Goal: Communication & Community: Answer question/provide support

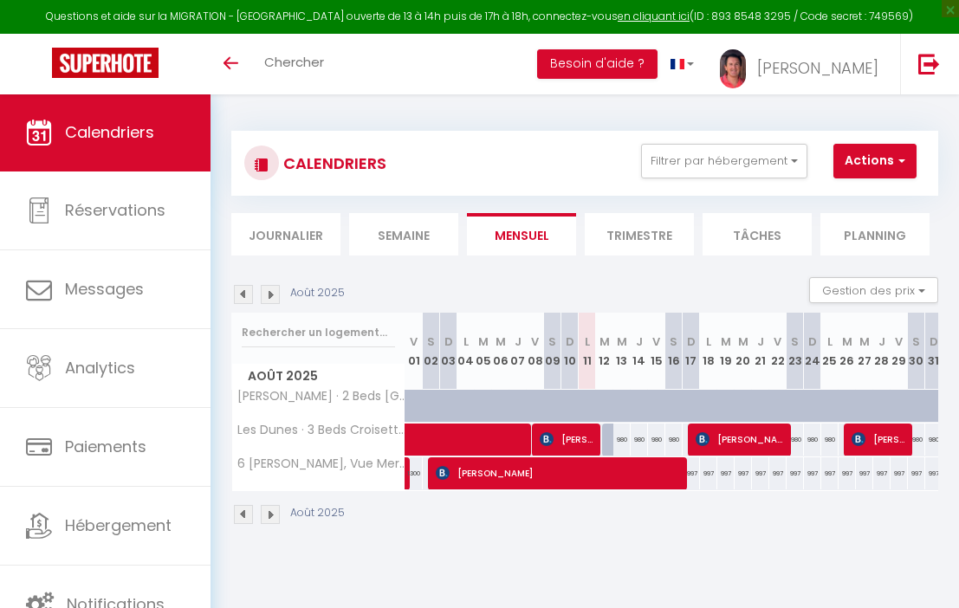
select select
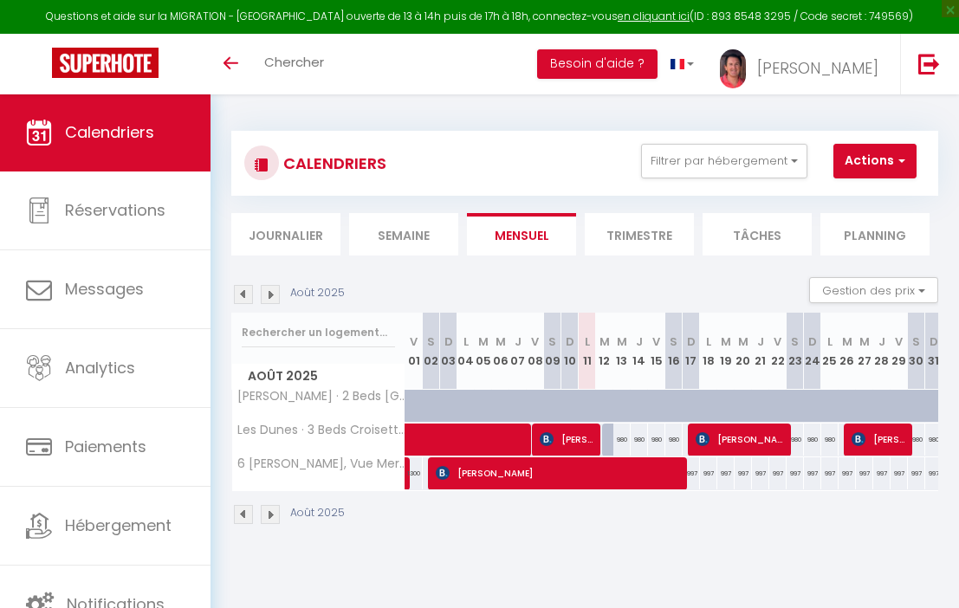
click at [581, 436] on span "[PERSON_NAME]" at bounding box center [569, 439] width 58 height 33
select select "OK"
select select "KO"
select select "1"
select select "0"
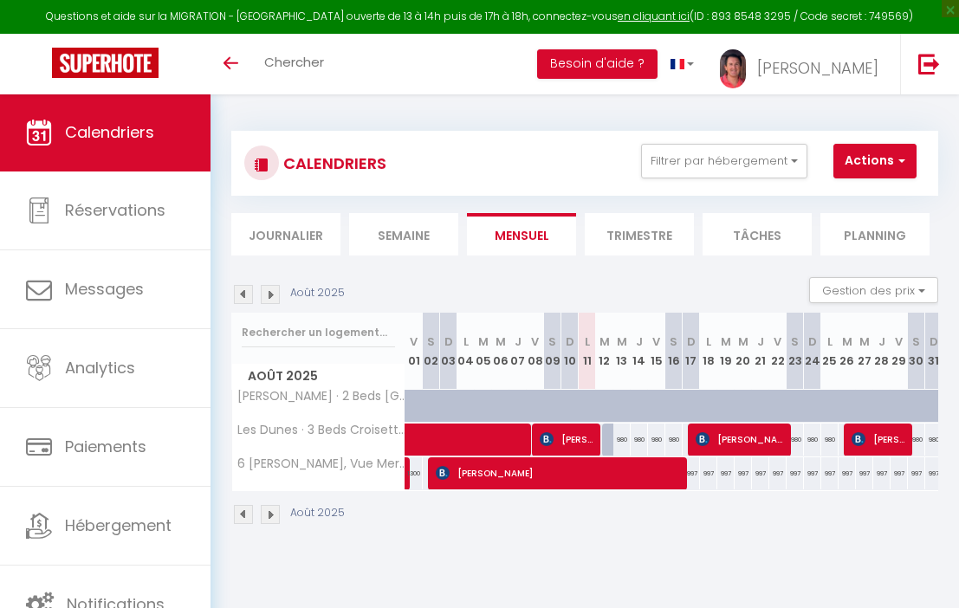
select select "1"
select select
select select "16356"
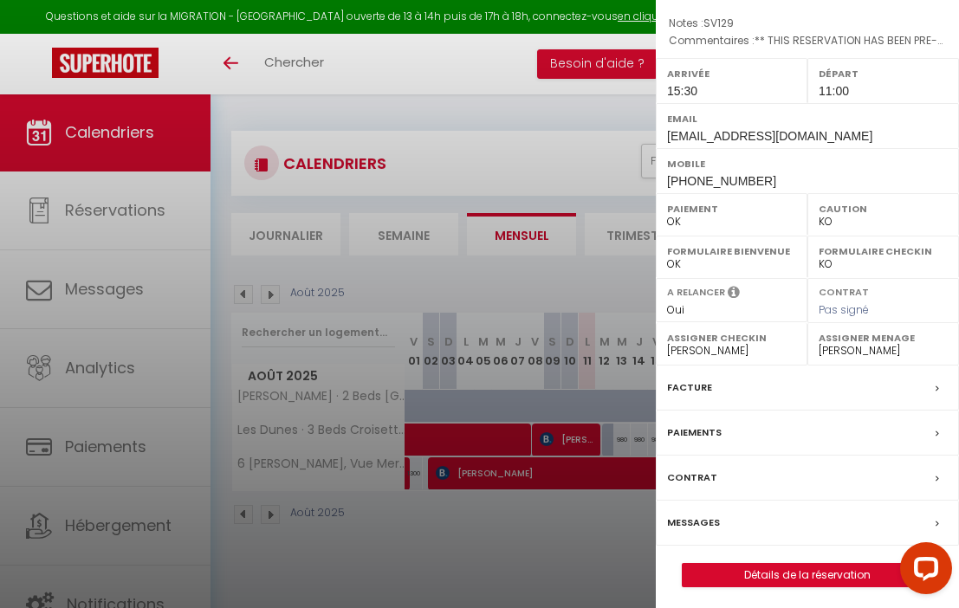
scroll to position [94, 0]
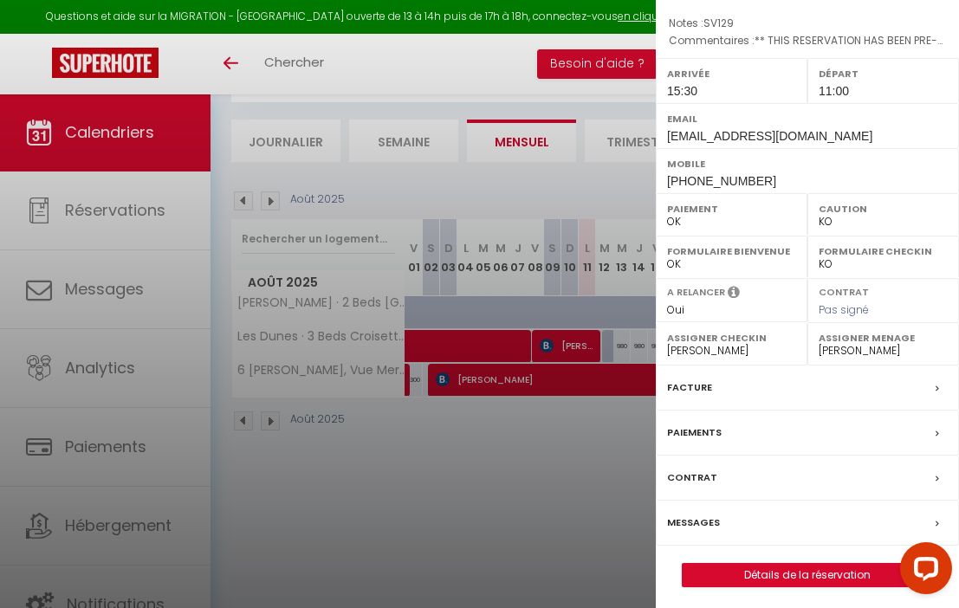
click at [755, 523] on div "Messages" at bounding box center [807, 523] width 303 height 45
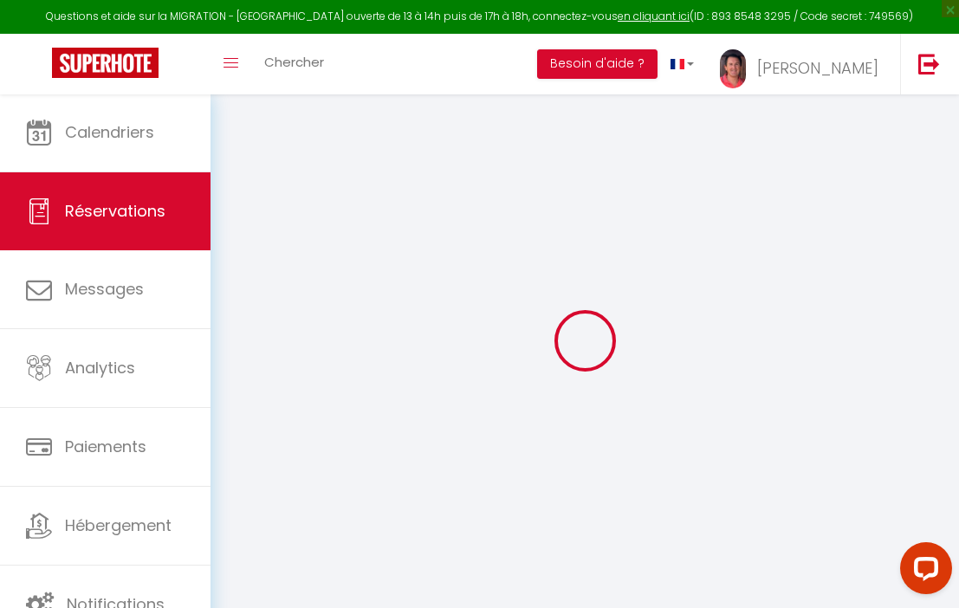
select select
checkbox input "false"
type Number0 "SV129"
type Comments1 "** THIS RESERVATION HAS BEEN PRE-PAID ** BOOKING NOTE : Payment charge is EUR 5…"
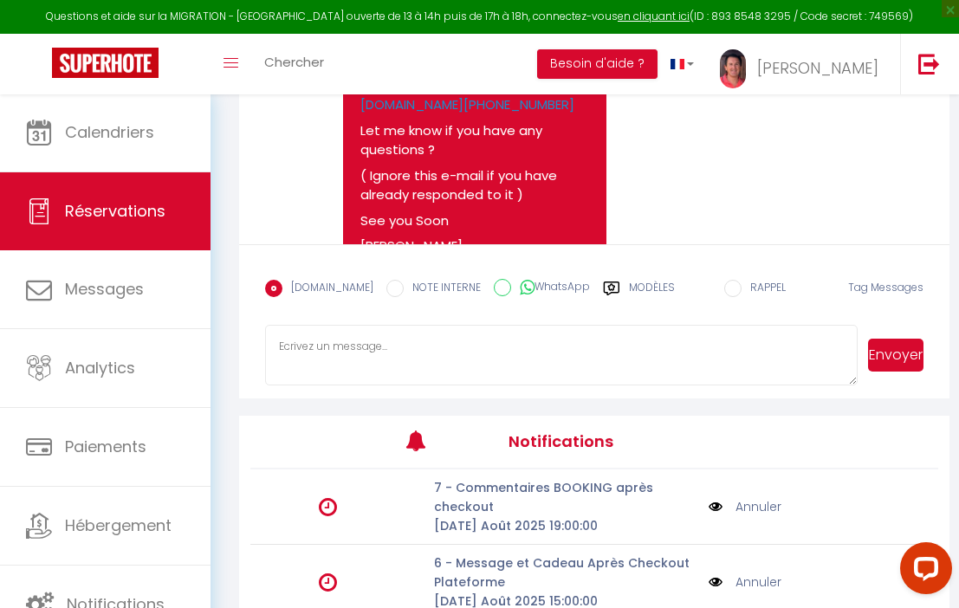
scroll to position [302, 0]
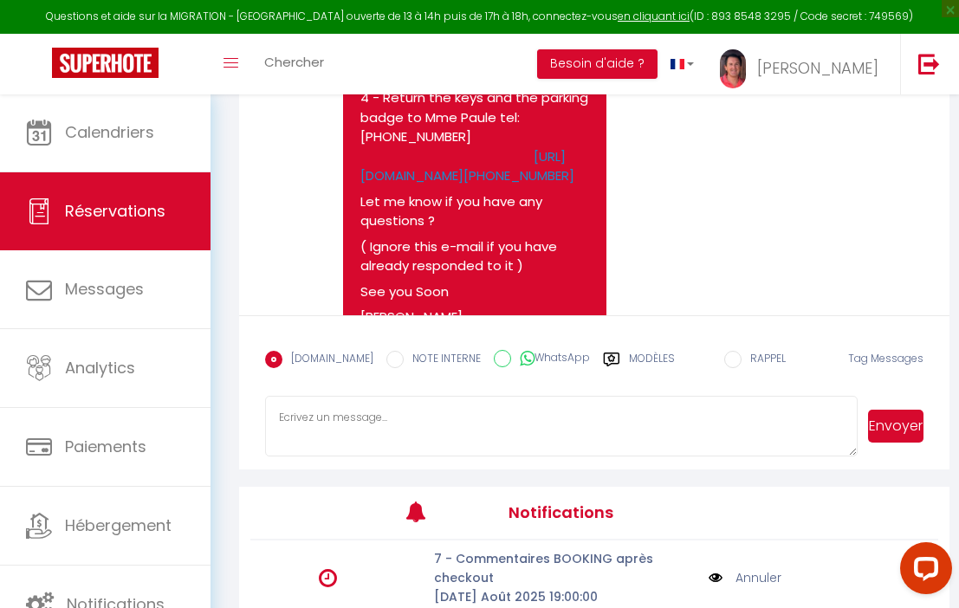
click at [382, 432] on textarea at bounding box center [561, 426] width 593 height 61
type textarea "Hello, it's ok Mme [PERSON_NAME] come tomorow at 10h45 Have a good day !"
click at [900, 426] on button "Envoyer" at bounding box center [896, 426] width 56 height 33
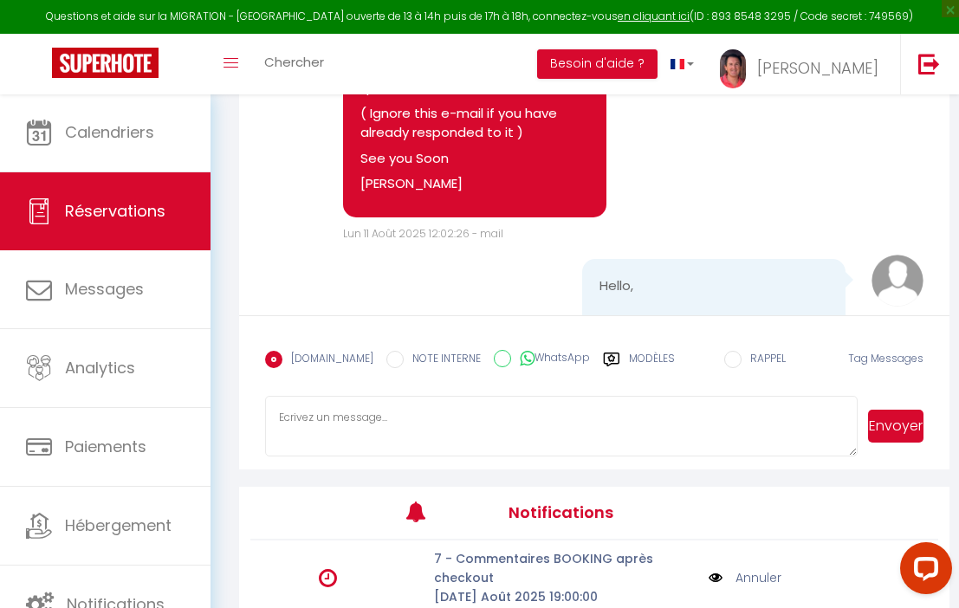
scroll to position [558, 0]
